Goal: Entertainment & Leisure: Consume media (video, audio)

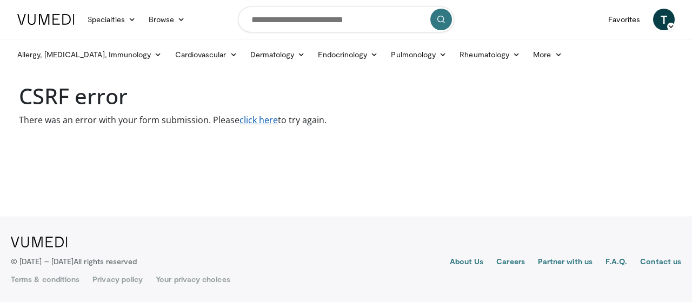
click at [249, 122] on link "click here" at bounding box center [259, 120] width 38 height 12
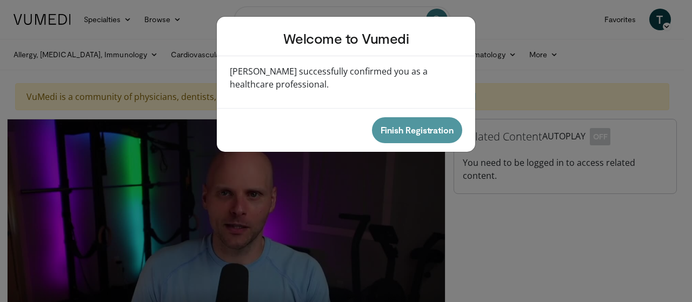
click at [406, 125] on button "Finish Registration" at bounding box center [417, 130] width 90 height 26
click at [403, 135] on button "Finish Registration" at bounding box center [417, 130] width 90 height 26
click at [406, 123] on button "Finish Registration" at bounding box center [417, 130] width 90 height 26
click at [420, 129] on button "Finish Registration" at bounding box center [417, 130] width 90 height 26
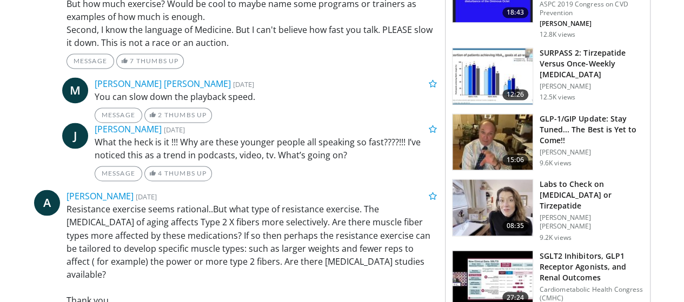
scroll to position [786, 0]
